Goal: Task Accomplishment & Management: Manage account settings

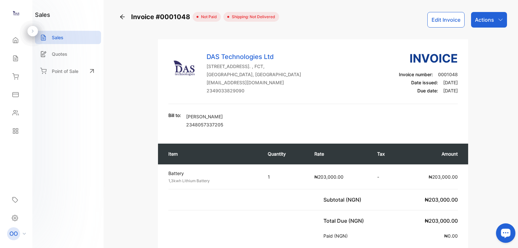
click at [123, 17] on icon at bounding box center [122, 17] width 6 height 6
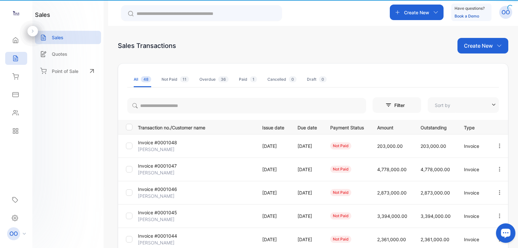
type input "**********"
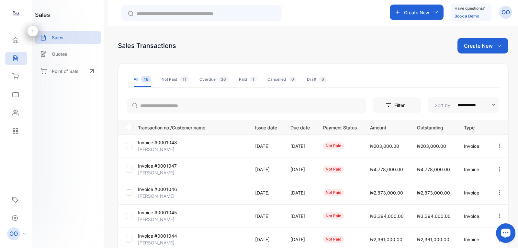
click at [487, 45] on p "Create New" at bounding box center [478, 46] width 29 height 8
click at [481, 66] on span "Invoice" at bounding box center [484, 67] width 15 height 7
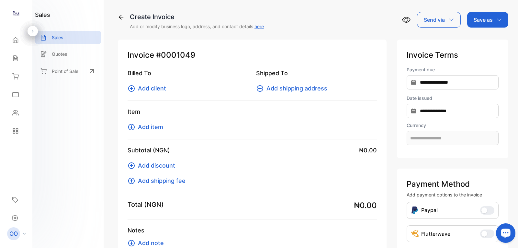
type input "**********"
click at [155, 86] on span "Add client" at bounding box center [152, 88] width 28 height 9
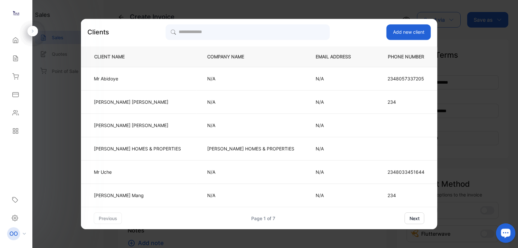
click at [387, 29] on button "Add new client" at bounding box center [409, 32] width 44 height 16
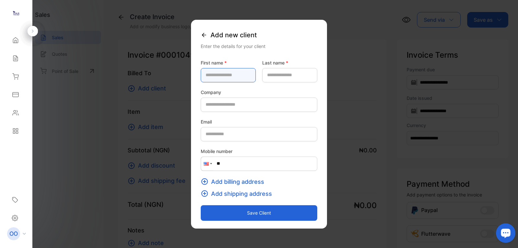
click at [213, 74] on name-inputfirstname "text" at bounding box center [228, 75] width 55 height 14
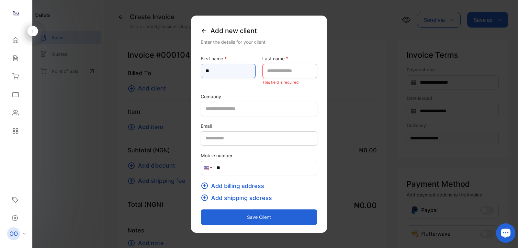
type name-inputfirstname "**"
click at [288, 72] on name-inputlastname "text" at bounding box center [289, 71] width 55 height 14
type name-inputlastname "*"
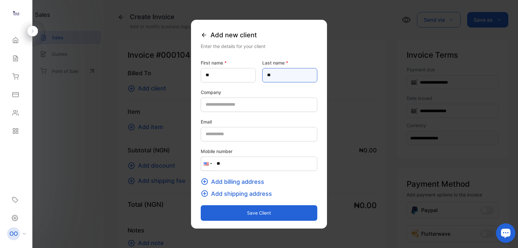
type name-inputlastname "******"
click at [201, 165] on div at bounding box center [207, 164] width 12 height 14
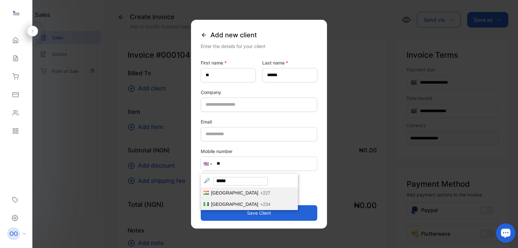
type input "*****"
click at [211, 204] on span "[GEOGRAPHIC_DATA]" at bounding box center [234, 204] width 47 height 5
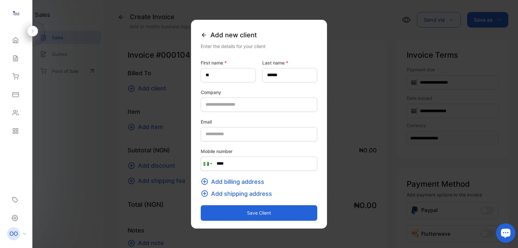
click at [230, 165] on input "****" at bounding box center [259, 163] width 117 height 14
type input "*******"
click at [201, 33] on icon at bounding box center [204, 35] width 6 height 6
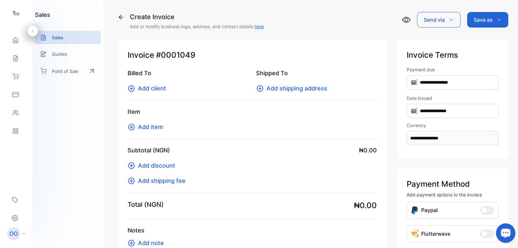
click at [33, 32] on icon at bounding box center [32, 31] width 5 height 5
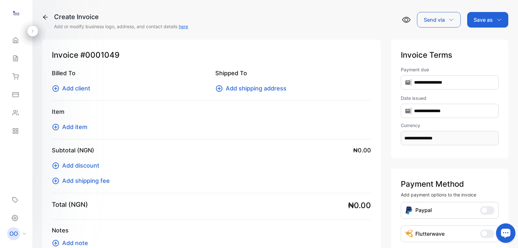
click at [47, 17] on icon at bounding box center [45, 17] width 5 height 5
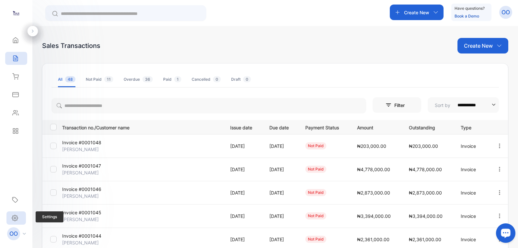
click at [18, 218] on div "Settings" at bounding box center [15, 217] width 19 height 13
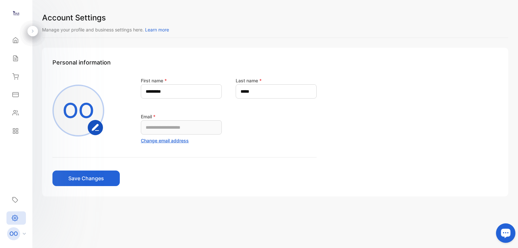
click at [409, 20] on h1 "Account Settings" at bounding box center [275, 18] width 466 height 12
click at [16, 232] on p "OO" at bounding box center [13, 233] width 8 height 8
click at [12, 232] on p "OO" at bounding box center [13, 233] width 8 height 8
click at [25, 233] on icon at bounding box center [24, 234] width 3 height 2
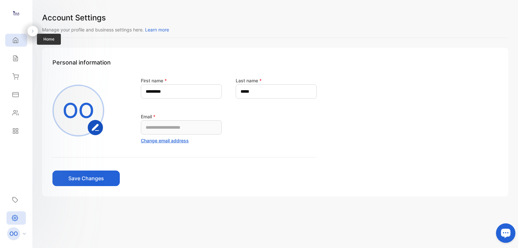
click at [11, 41] on div "Home" at bounding box center [14, 40] width 8 height 6
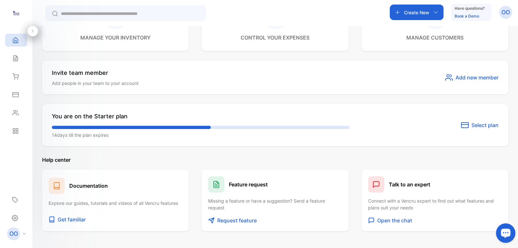
scroll to position [360, 0]
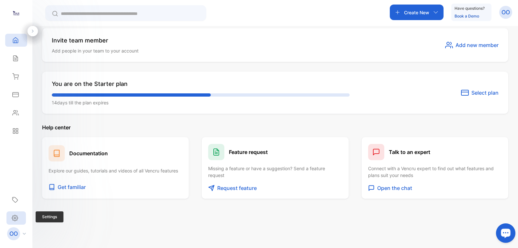
click at [10, 215] on div "Settings" at bounding box center [15, 217] width 19 height 13
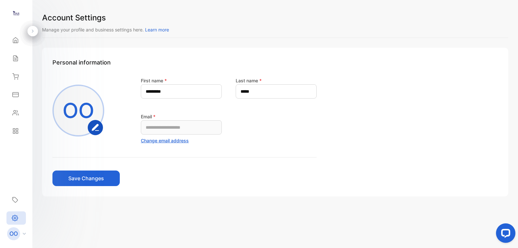
click at [33, 32] on icon at bounding box center [32, 31] width 5 height 5
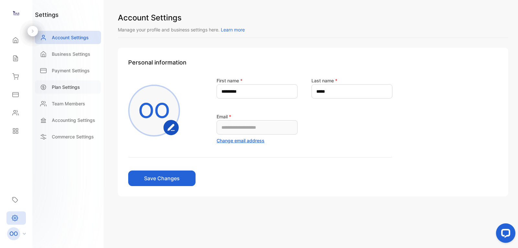
click at [66, 89] on p "Plan Settings" at bounding box center [66, 87] width 28 height 7
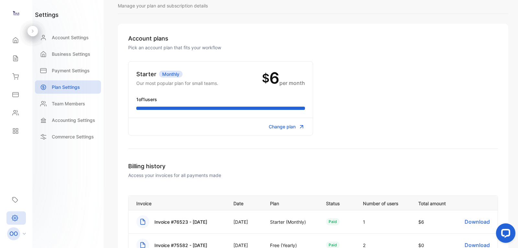
scroll to position [97, 0]
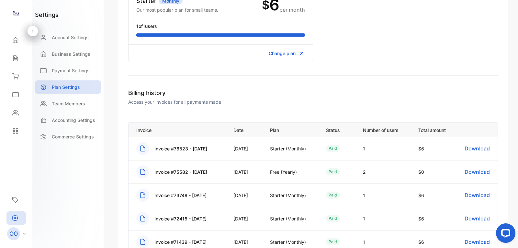
click at [388, 37] on div "Starter Monthly Our most popular plan for small teams. $ 6 per month 1 of 1 use…" at bounding box center [313, 25] width 370 height 74
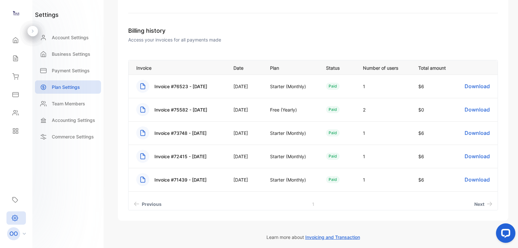
scroll to position [162, 0]
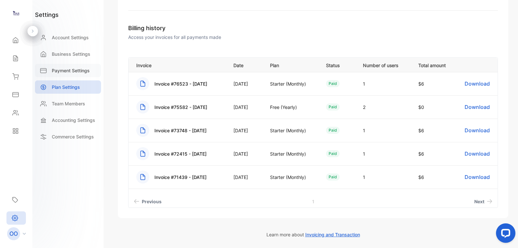
click at [77, 69] on p "Payment Settings" at bounding box center [71, 70] width 38 height 7
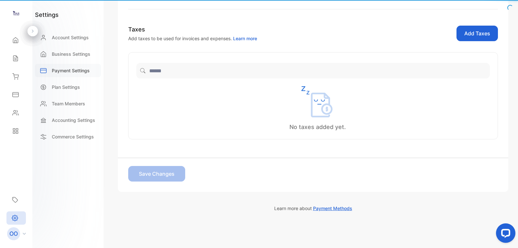
scroll to position [160, 0]
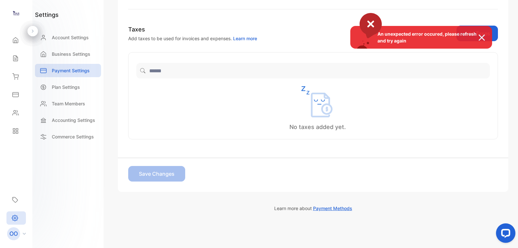
click at [70, 53] on div "An unexpected error occured, please refresh and try again" at bounding box center [259, 124] width 518 height 248
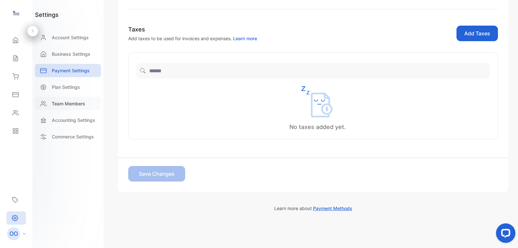
click at [65, 107] on div "Team Members" at bounding box center [68, 103] width 66 height 13
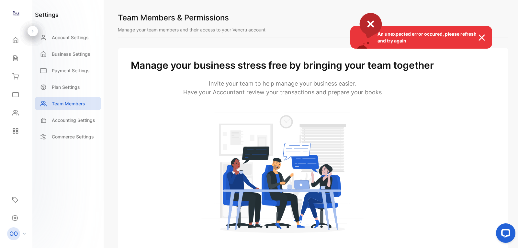
click at [61, 127] on div "An unexpected error occured, please refresh and try again" at bounding box center [259, 124] width 518 height 248
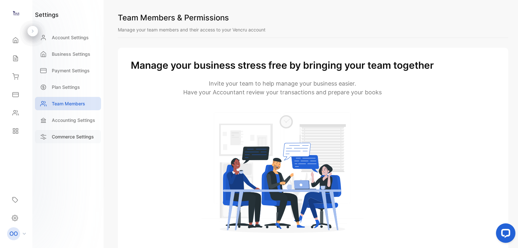
click at [59, 143] on div "Commerce Settings" at bounding box center [68, 136] width 66 height 13
